Goal: Task Accomplishment & Management: Complete application form

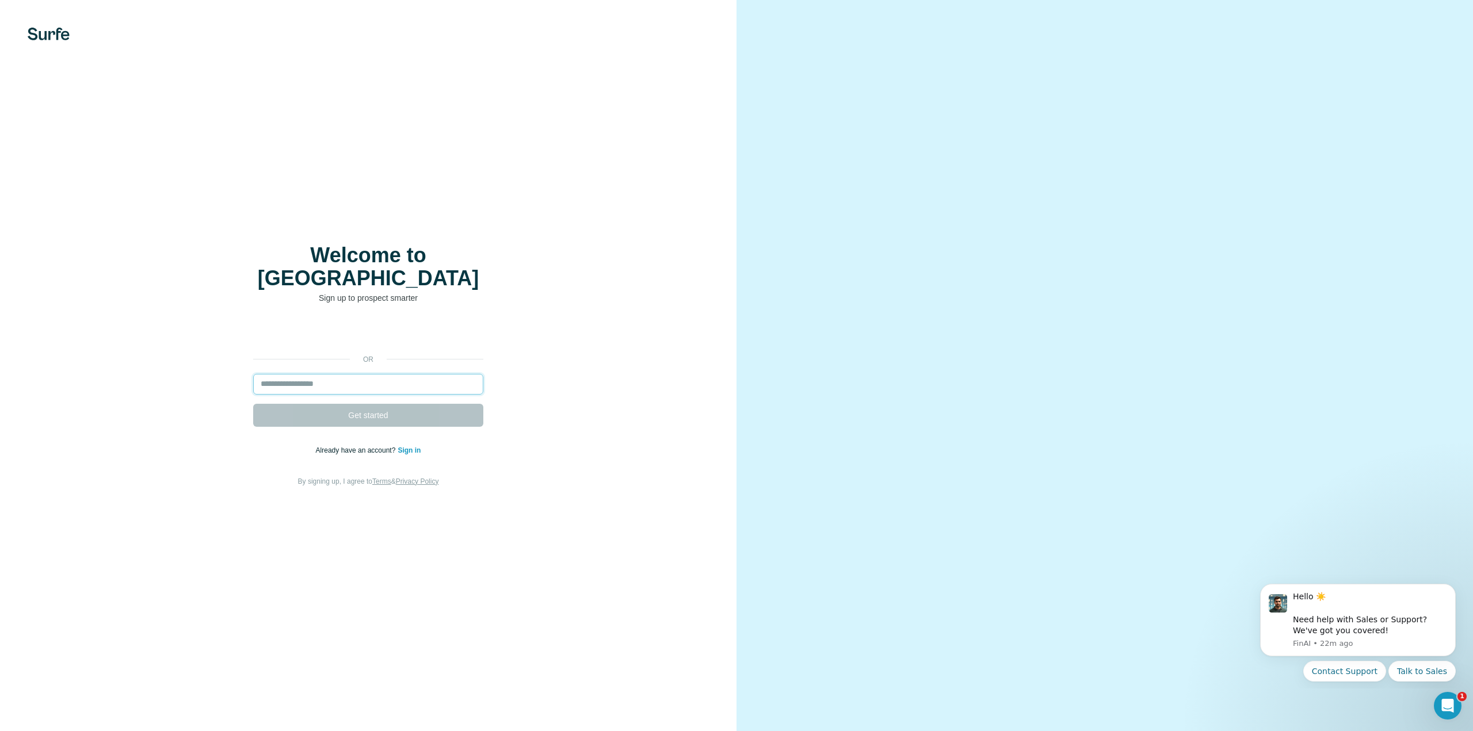
click at [354, 375] on input "email" at bounding box center [368, 384] width 230 height 21
click at [369, 374] on input "email" at bounding box center [368, 384] width 230 height 21
click at [172, 375] on div "or Get started Already have an account? Sign in By signing up, I agree to Terms…" at bounding box center [368, 405] width 691 height 166
click at [303, 374] on input "email" at bounding box center [368, 384] width 230 height 21
type input "**********"
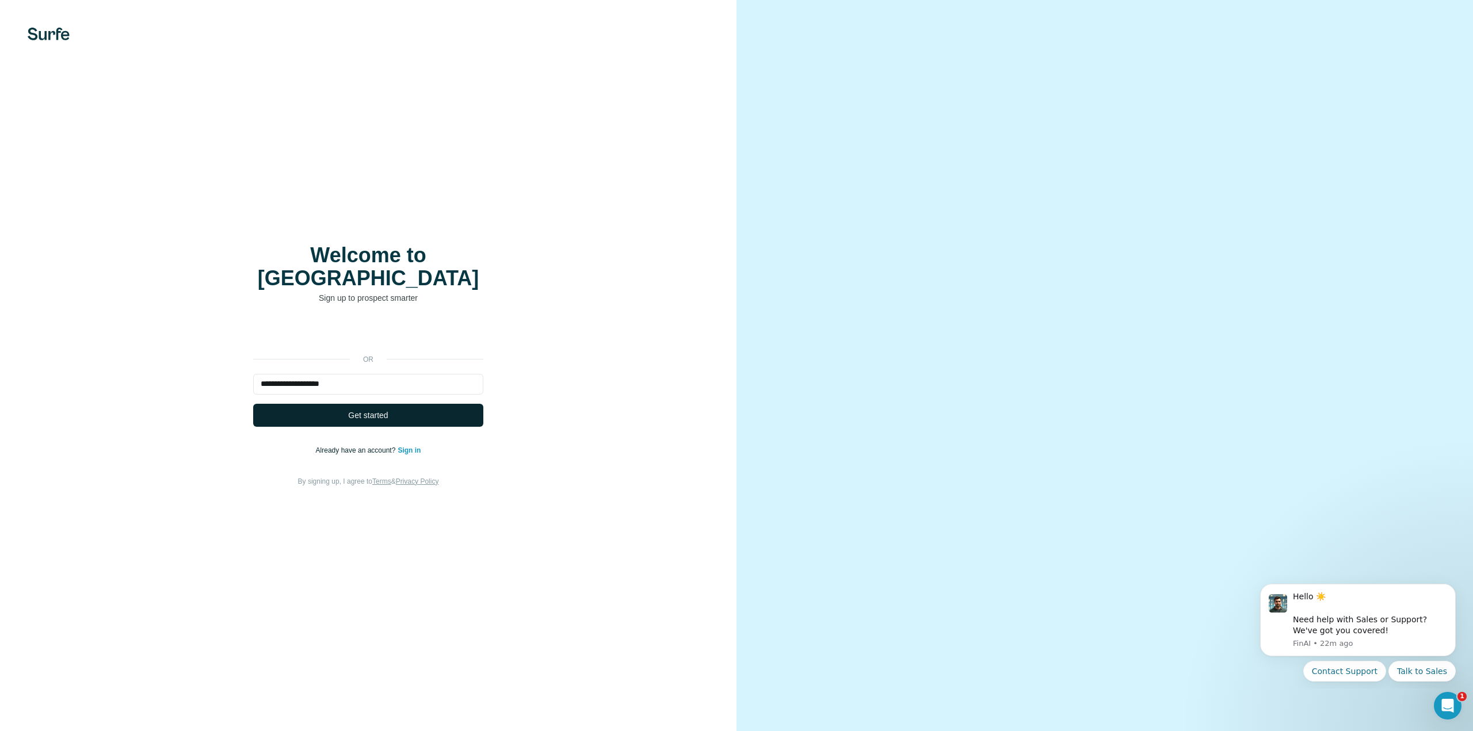
click at [301, 404] on button "Get started" at bounding box center [368, 415] width 230 height 23
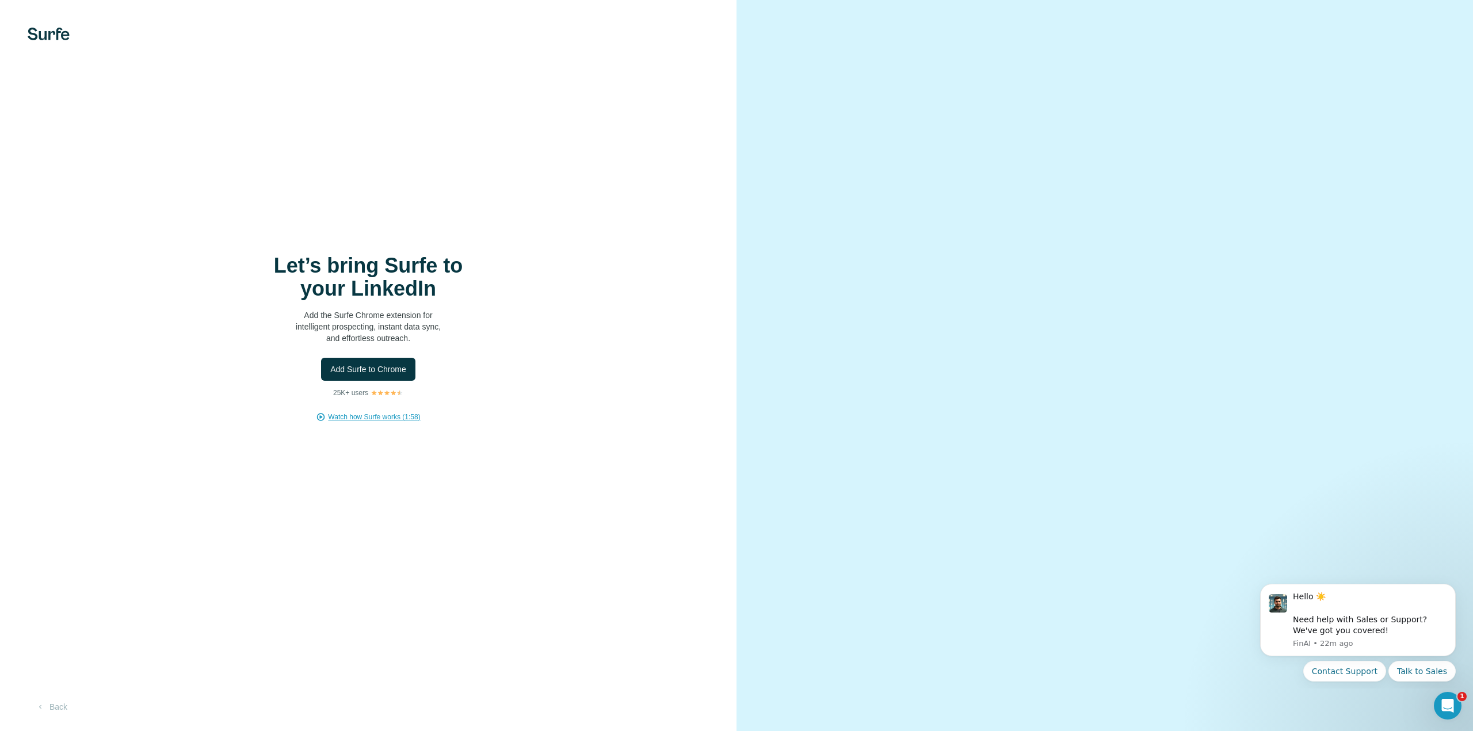
click at [361, 418] on span "Watch how Surfe works (1:58)" at bounding box center [374, 417] width 92 height 10
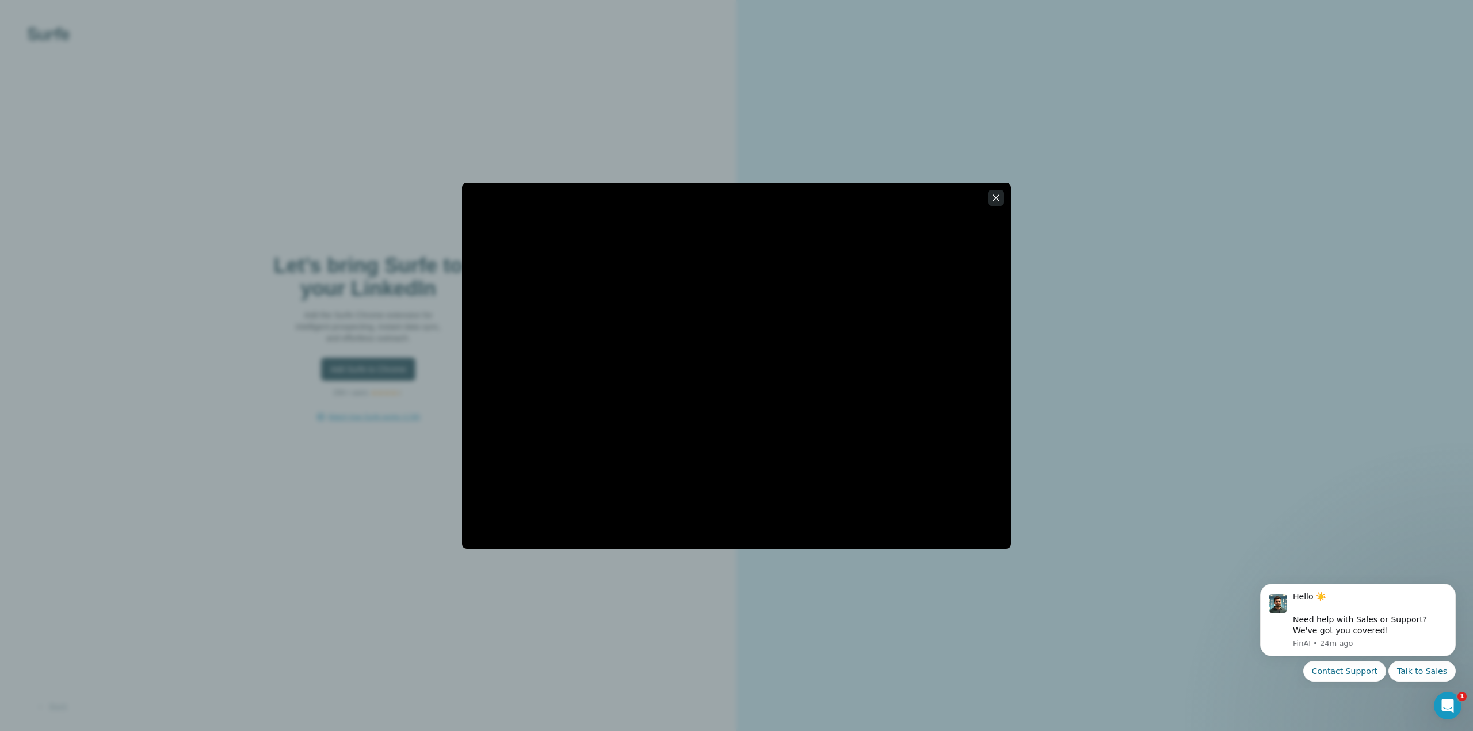
click at [994, 200] on icon "button" at bounding box center [996, 198] width 6 height 6
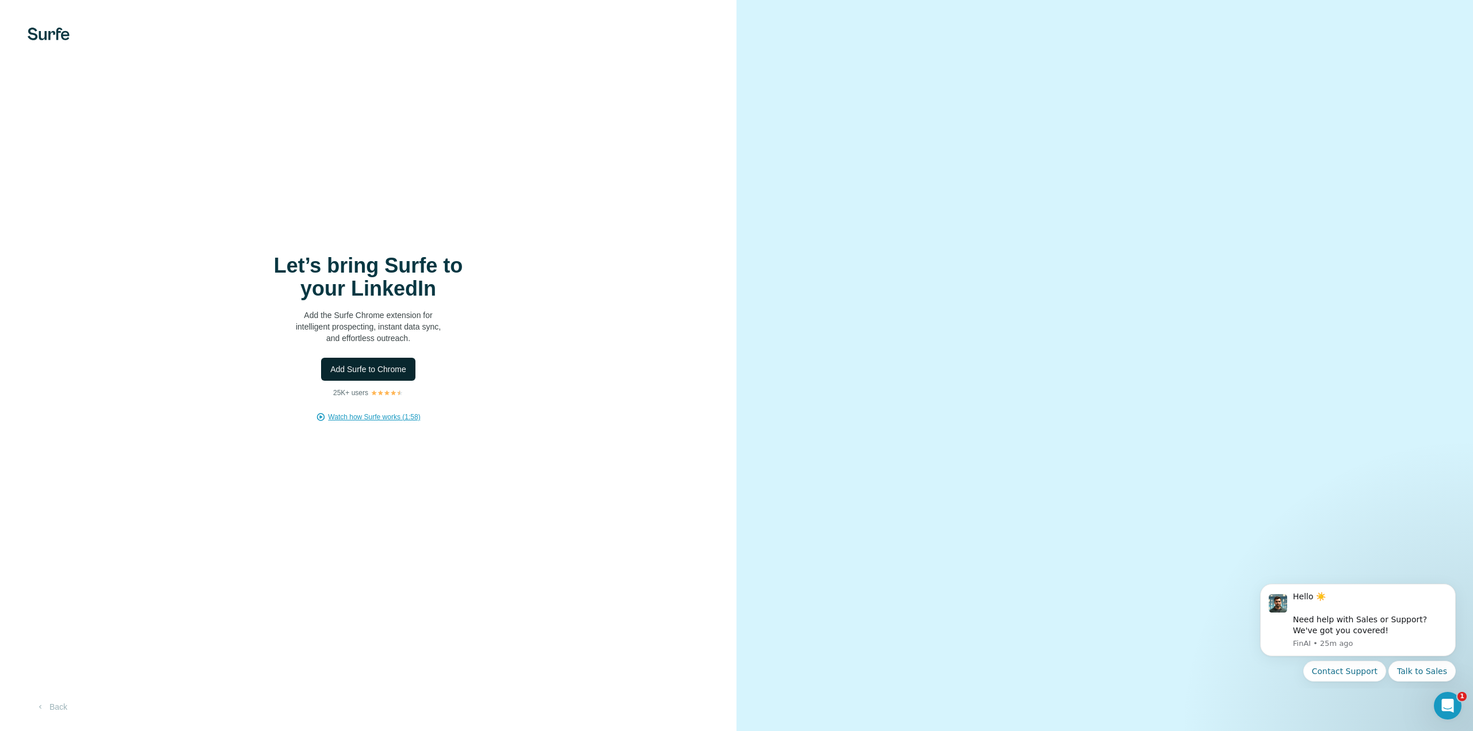
click at [380, 364] on span "Add Surfe to Chrome" at bounding box center [368, 370] width 76 height 12
